Goal: Task Accomplishment & Management: Manage account settings

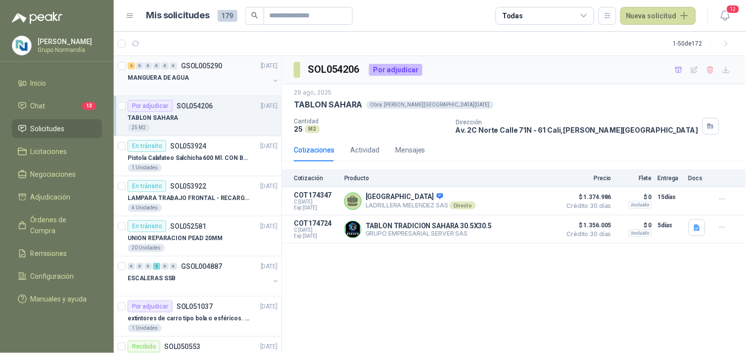
click at [218, 77] on div "MANGUERA DE AGUA" at bounding box center [199, 78] width 142 height 12
